Goal: Find specific page/section: Find specific page/section

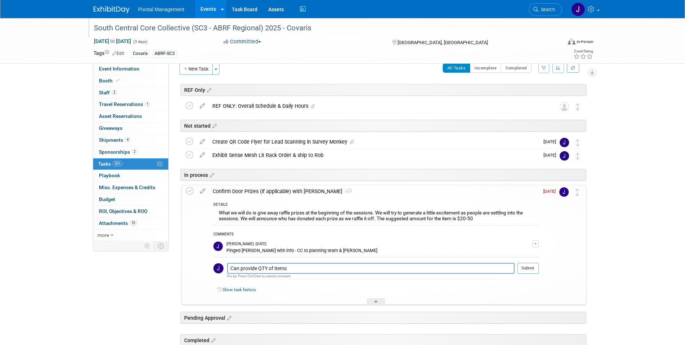
scroll to position [10, 0]
click at [214, 9] on link "Events" at bounding box center [208, 9] width 26 height 18
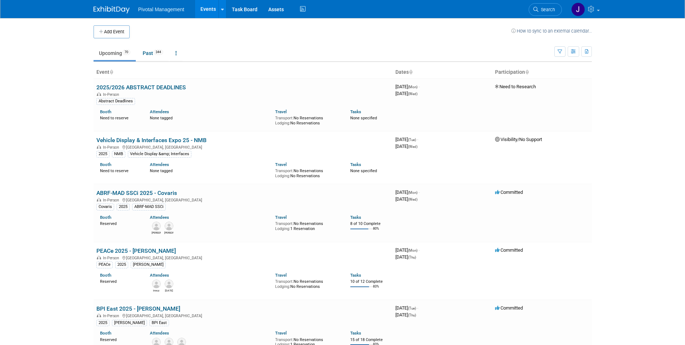
click at [549, 8] on span "Search" at bounding box center [547, 9] width 17 height 5
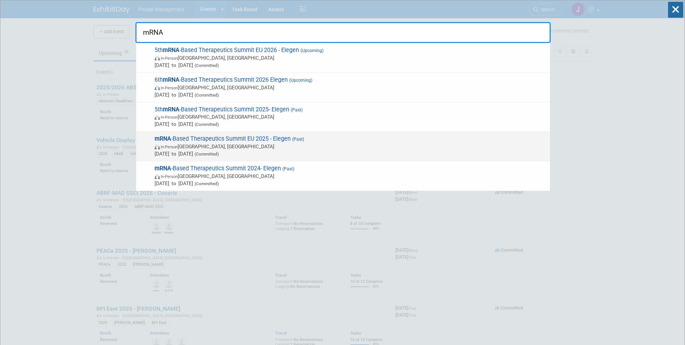
type input "mRNA"
click at [277, 138] on span "mRNA -Based Therapeutics Summit EU 2025 - Elegen (Past) In-Person Frankfurt am …" at bounding box center [349, 146] width 394 height 22
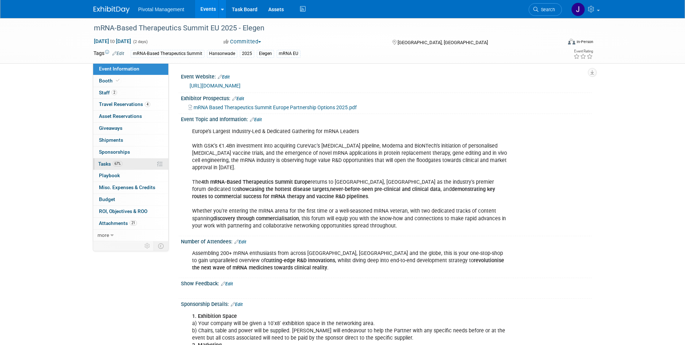
click at [130, 160] on link "67% Tasks 67%" at bounding box center [130, 164] width 75 height 12
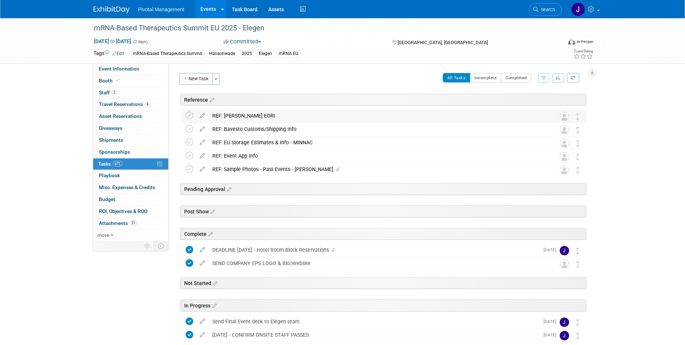
click at [264, 117] on div "REF: [PERSON_NAME] EORI" at bounding box center [377, 115] width 337 height 12
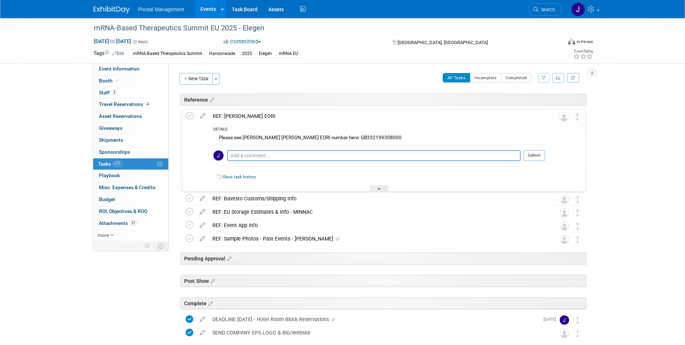
click at [264, 117] on div "REF: [PERSON_NAME] EORI" at bounding box center [377, 116] width 336 height 12
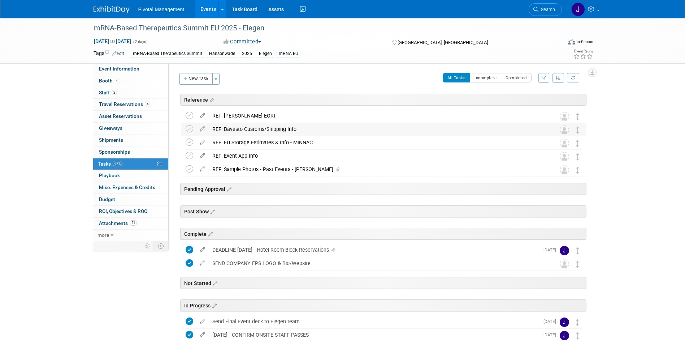
click at [262, 127] on div "REF: Bavesto Customs/Shipping Info" at bounding box center [377, 129] width 337 height 12
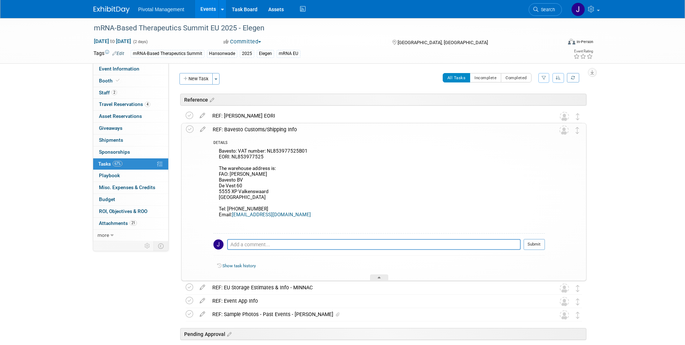
click at [262, 127] on div "REF: Bavesto Customs/Shipping Info" at bounding box center [377, 129] width 336 height 12
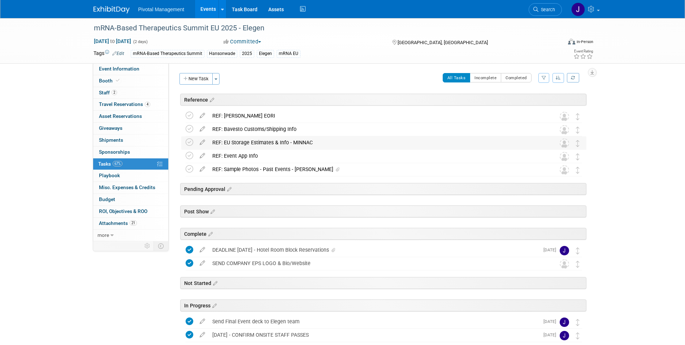
click at [267, 146] on div "REF: EU Storage Estimates & Info - MINNAC" at bounding box center [377, 142] width 337 height 12
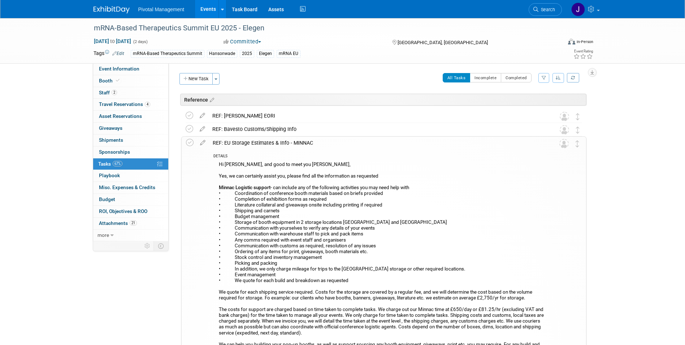
click at [267, 145] on div "REF: EU Storage Estimates & Info - MINNAC" at bounding box center [377, 143] width 336 height 12
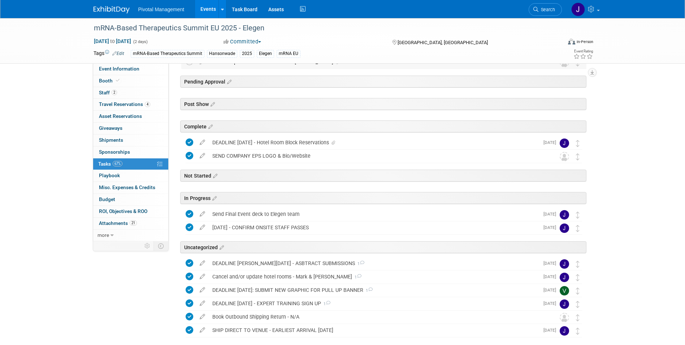
scroll to position [115, 0]
